Goal: Information Seeking & Learning: Learn about a topic

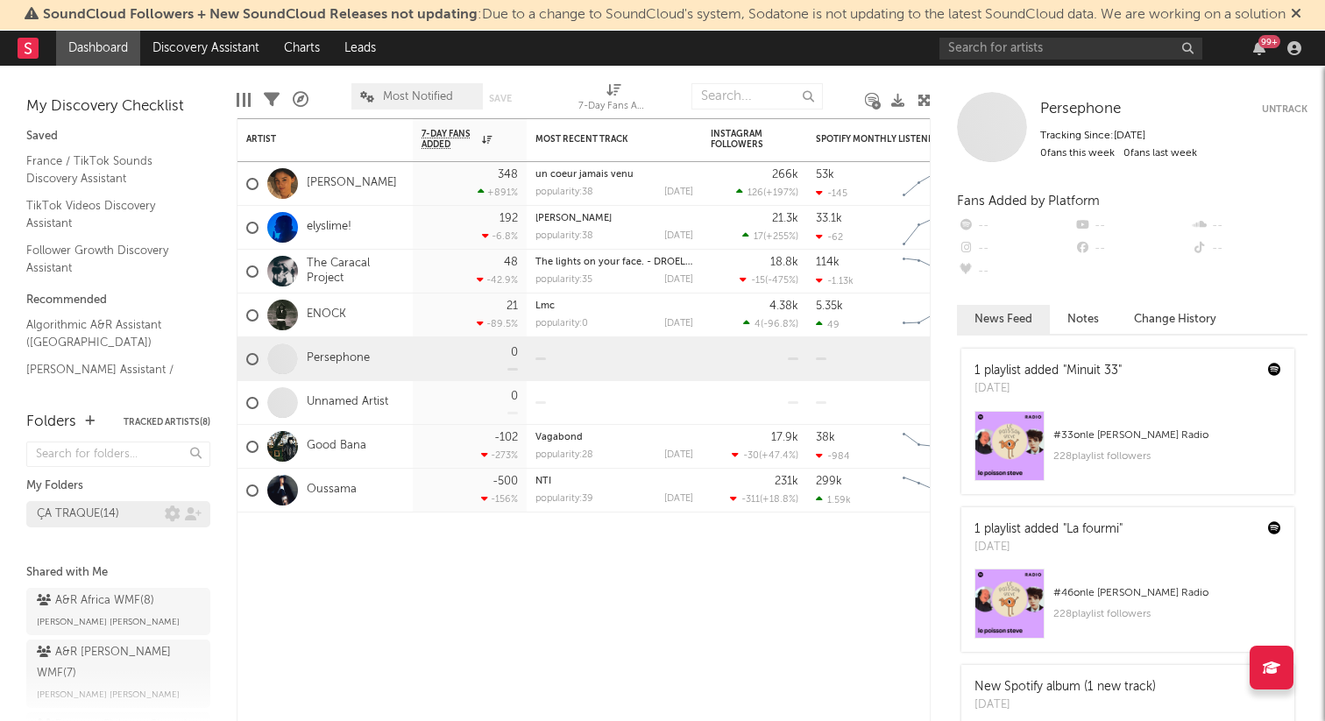
click at [110, 525] on link "ÇA TRAQUE ( 14 )" at bounding box center [118, 514] width 184 height 26
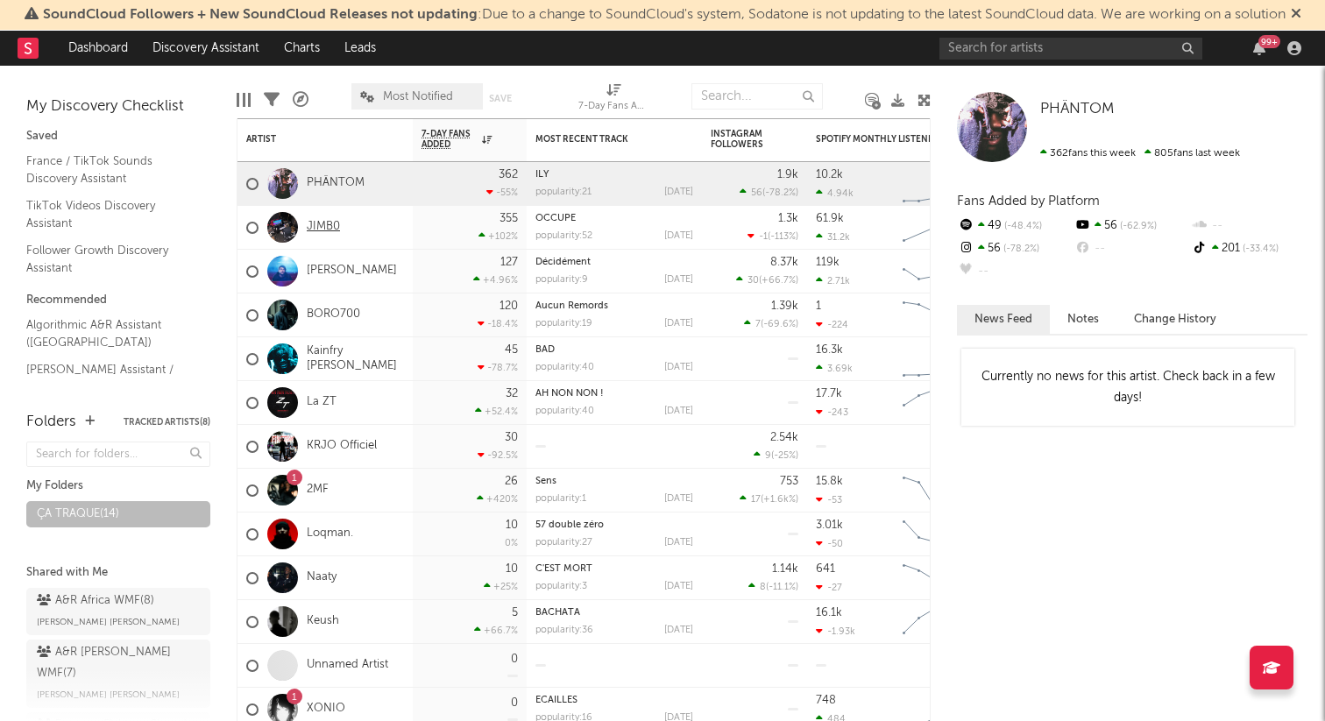
click at [336, 224] on link "JIMB0" at bounding box center [323, 227] width 33 height 15
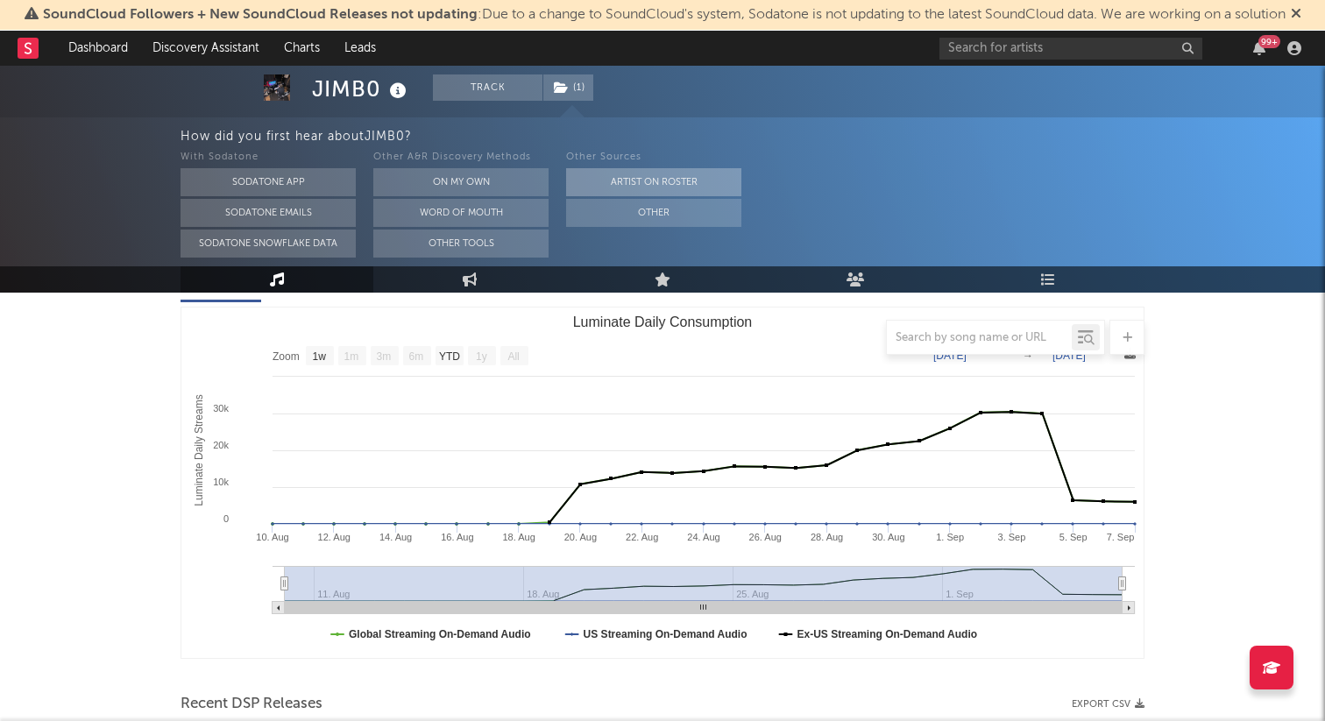
scroll to position [230, 0]
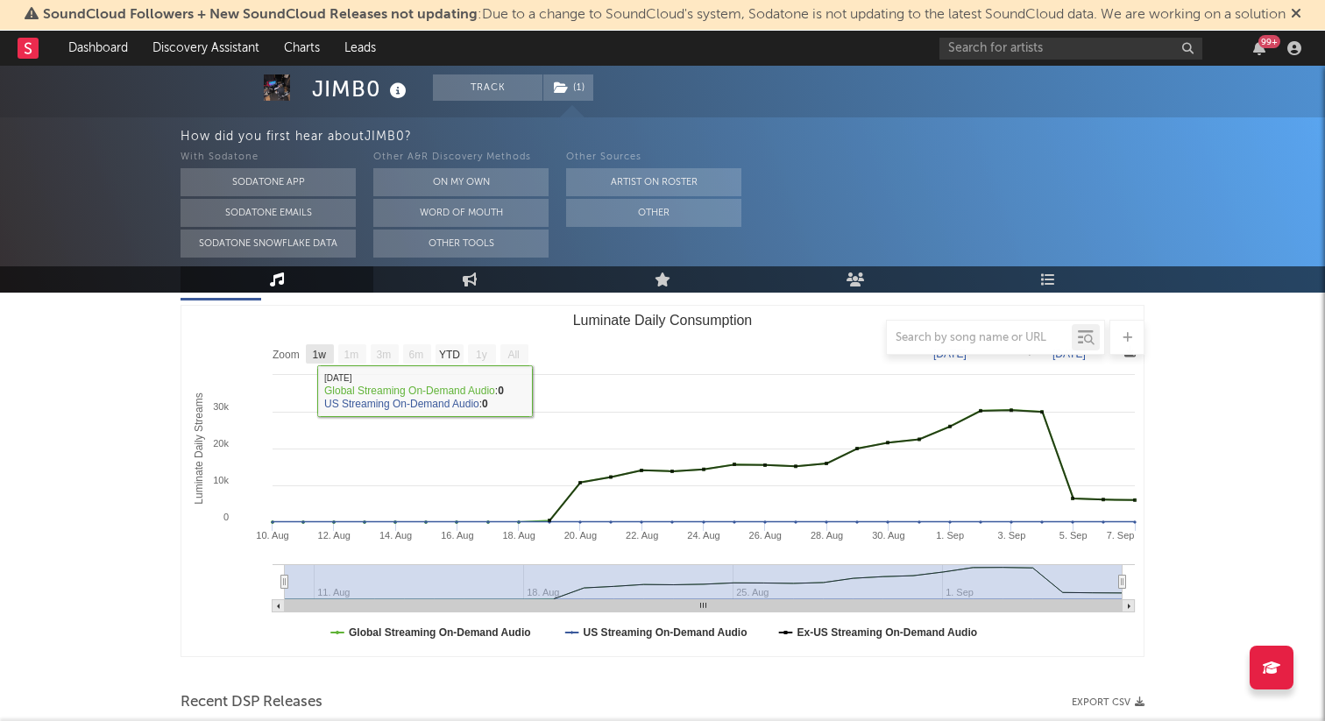
click at [315, 357] on text "1w" at bounding box center [320, 355] width 14 height 12
select select "1w"
type input "[DATE]"
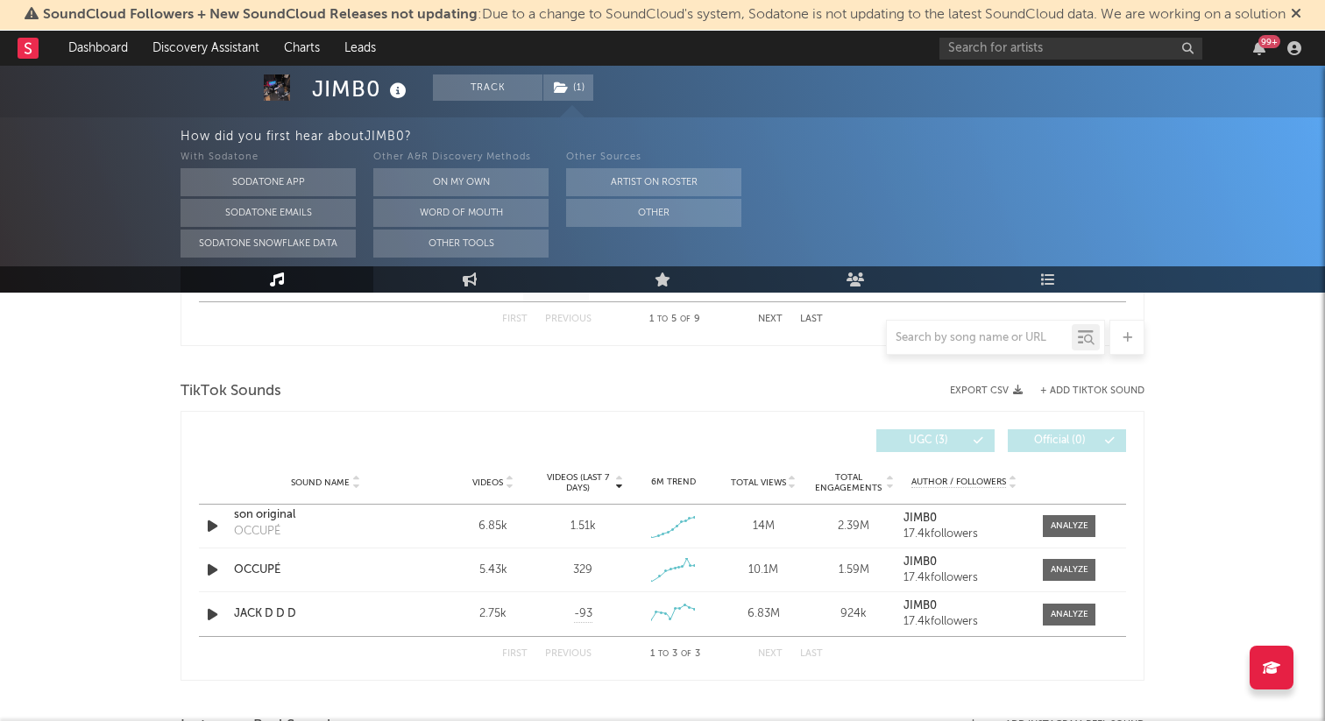
scroll to position [1117, 0]
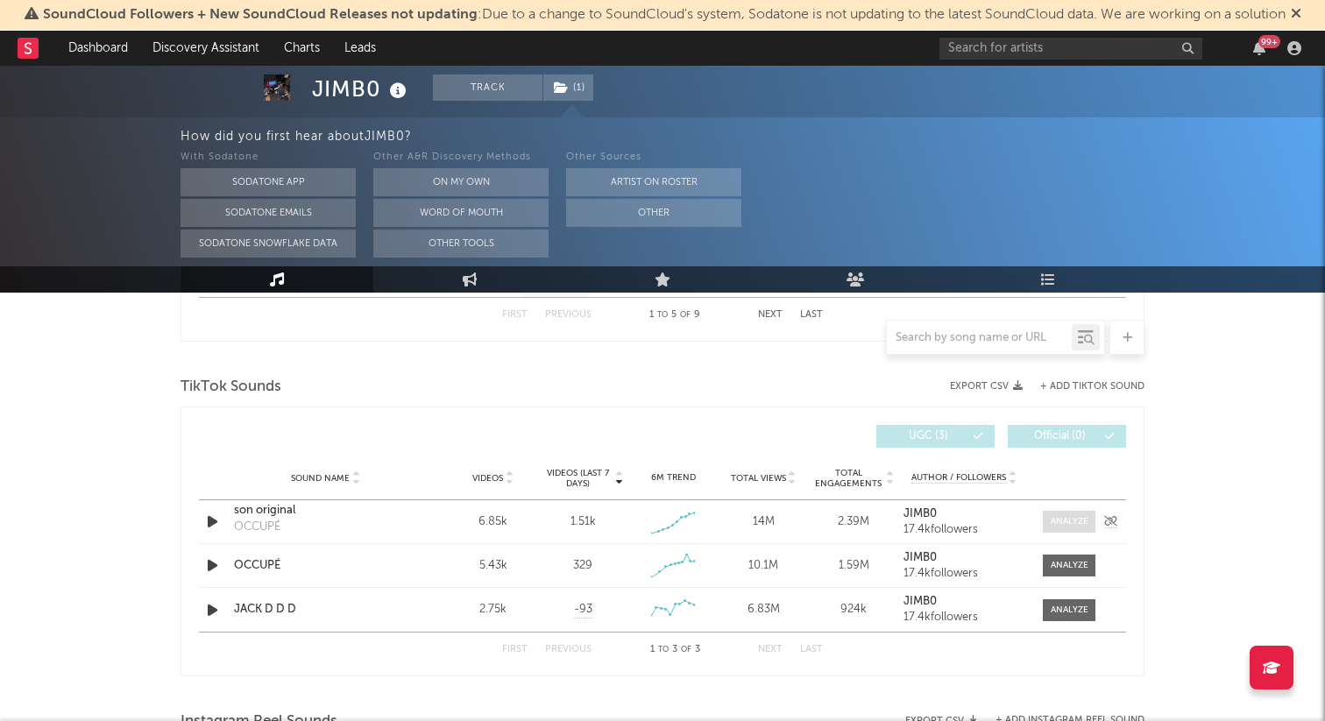
click at [1075, 526] on div at bounding box center [1069, 521] width 38 height 13
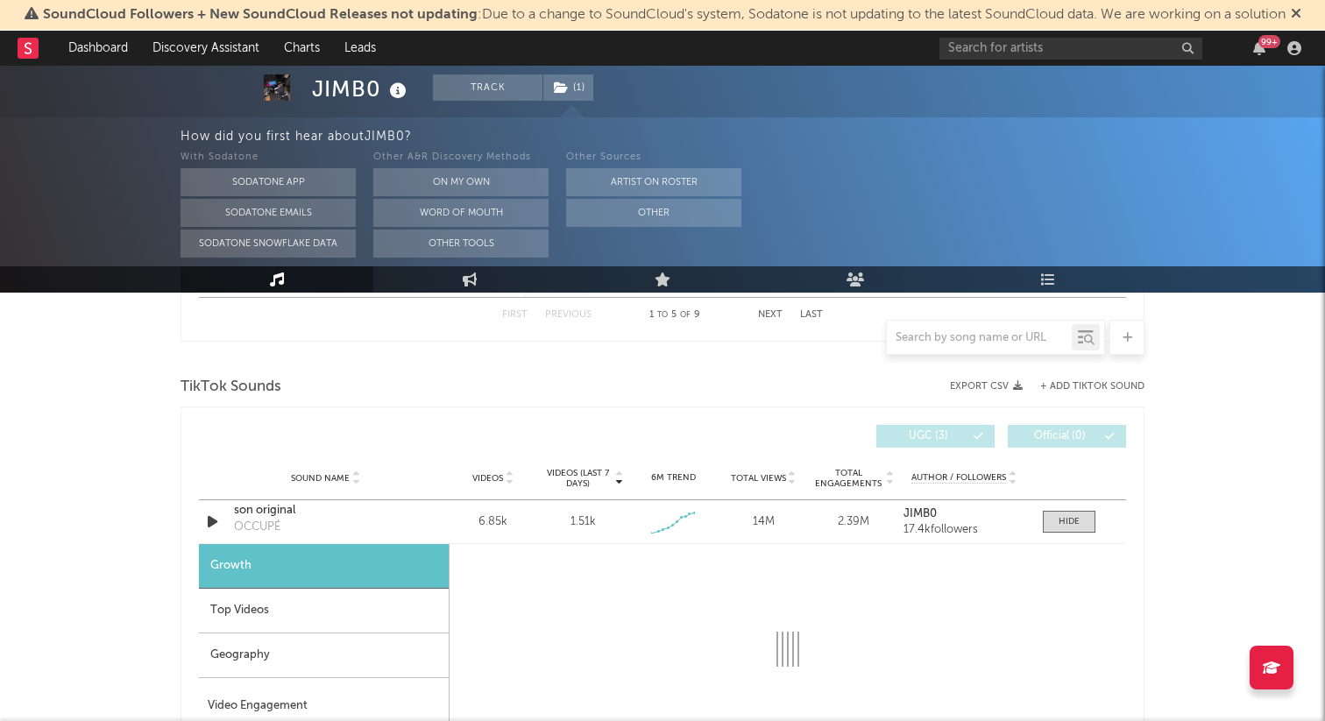
scroll to position [1268, 0]
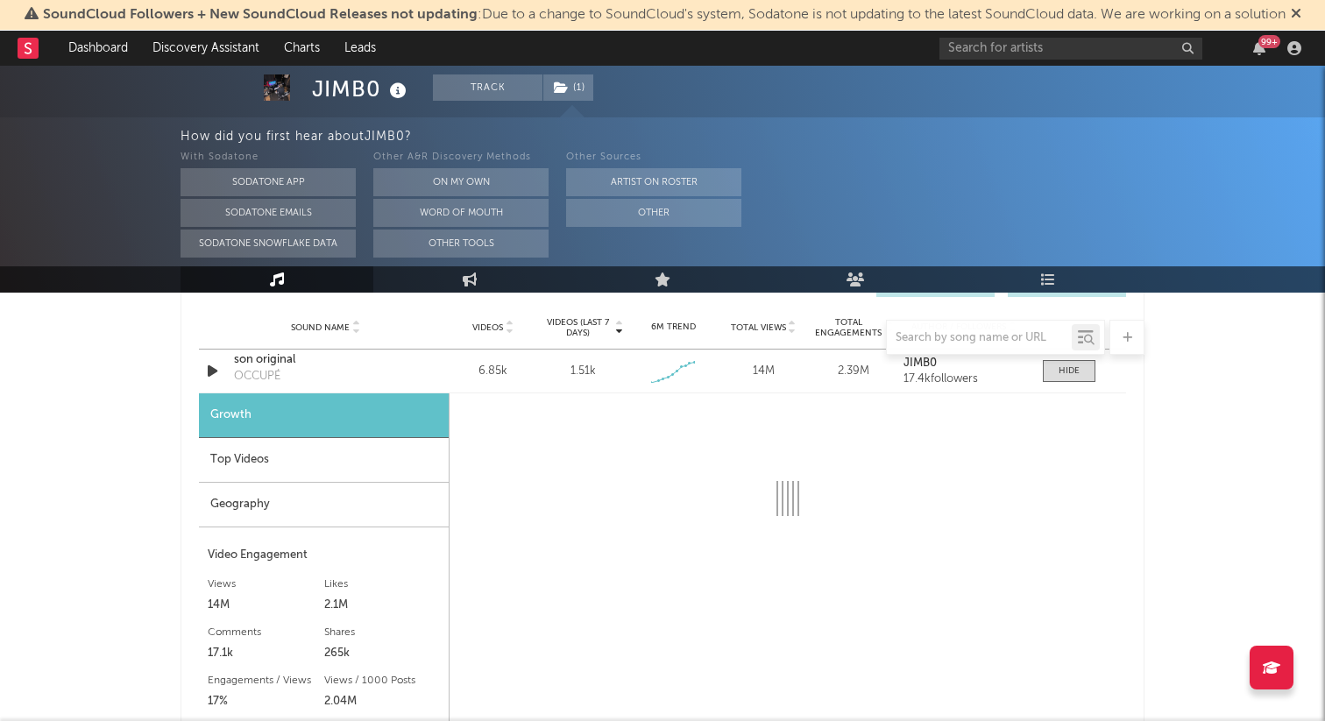
select select "1w"
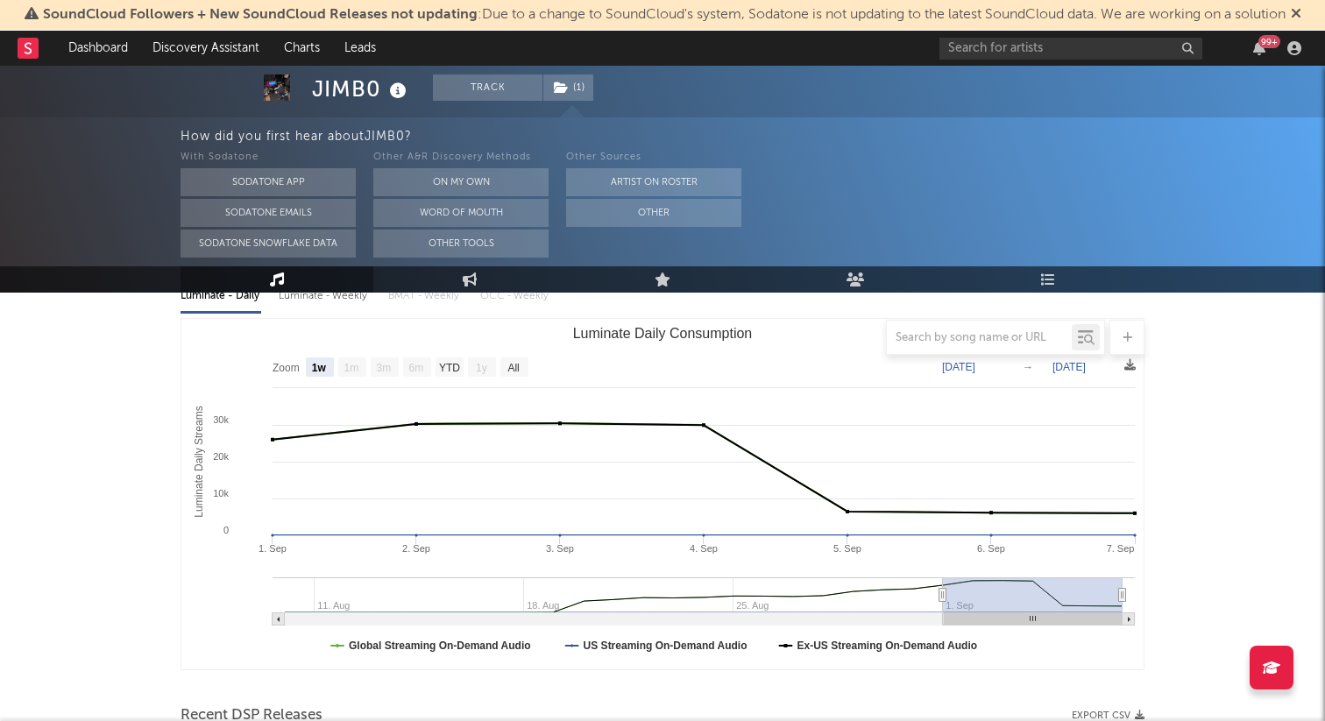
scroll to position [189, 0]
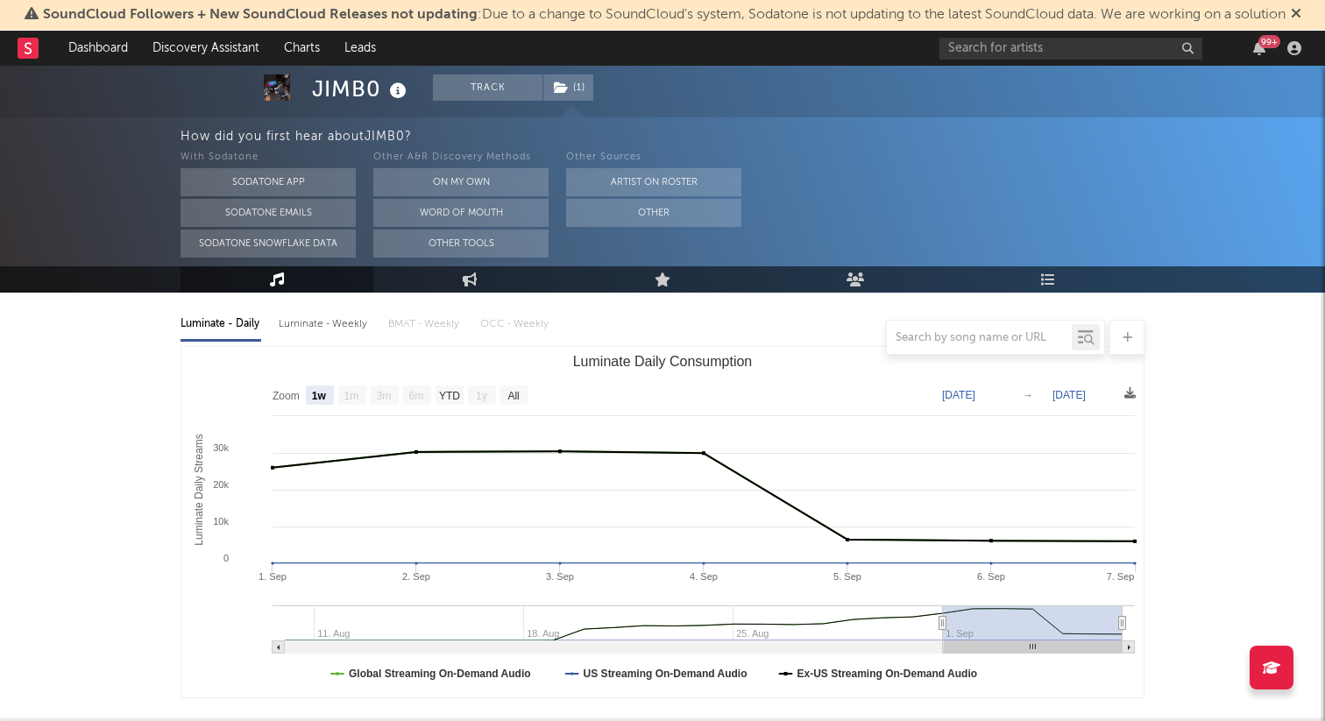
click at [1301, 15] on icon at bounding box center [1295, 13] width 11 height 14
